Goal: Task Accomplishment & Management: Manage account settings

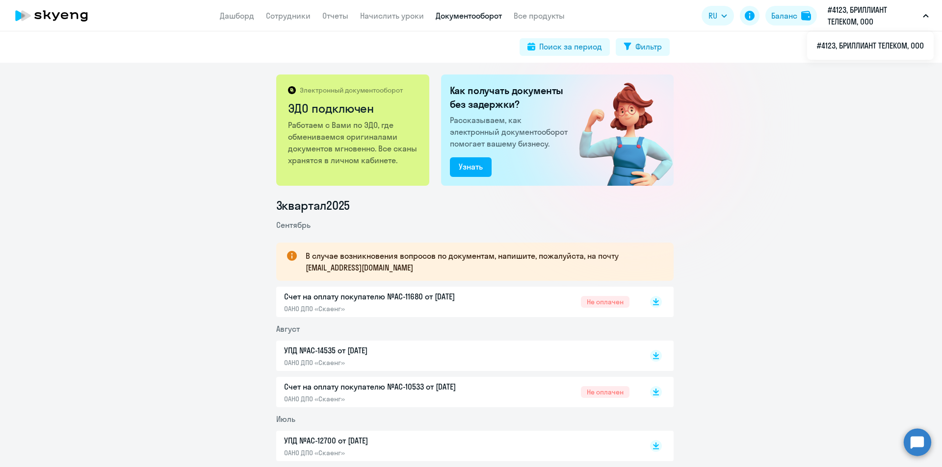
click at [235, 21] on app-menu-item-link "Дашборд" at bounding box center [237, 16] width 34 height 12
click at [414, 21] on app-menu-item-link "Начислить уроки" at bounding box center [392, 16] width 64 height 12
click at [403, 15] on link "Начислить уроки" at bounding box center [392, 16] width 64 height 10
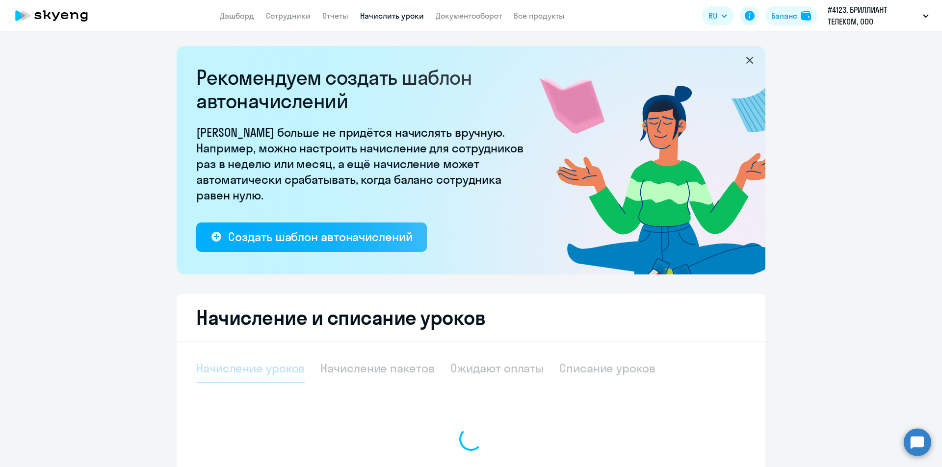
select select "10"
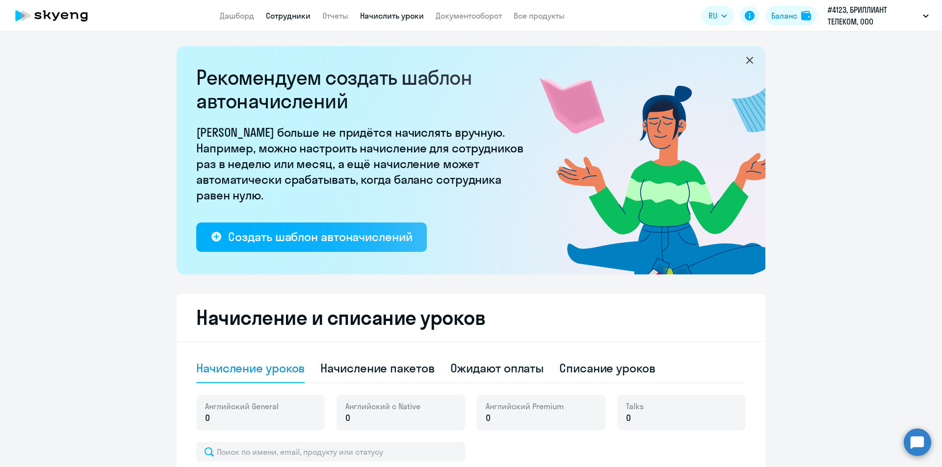
click at [280, 19] on link "Сотрудники" at bounding box center [288, 16] width 45 height 10
select select "30"
